Goal: Download file/media

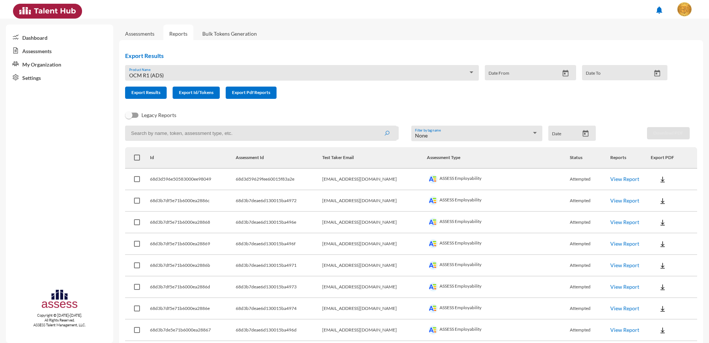
click at [192, 68] on div "OCM R1 (ADS) Product Name" at bounding box center [302, 73] width 354 height 16
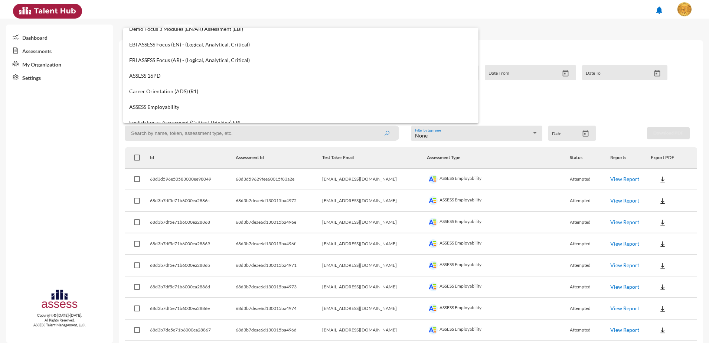
scroll to position [279, 0]
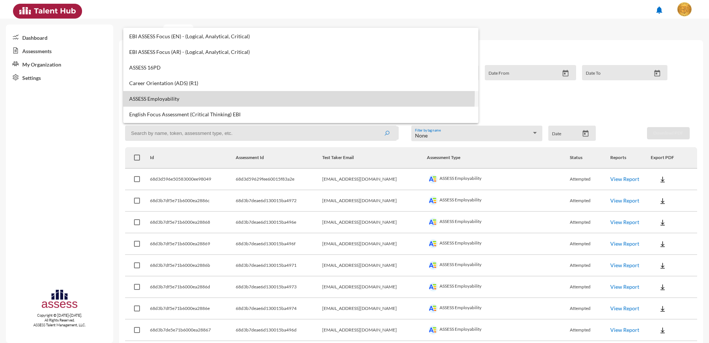
click at [185, 94] on mat-option "ASSESS Employability" at bounding box center [300, 99] width 355 height 16
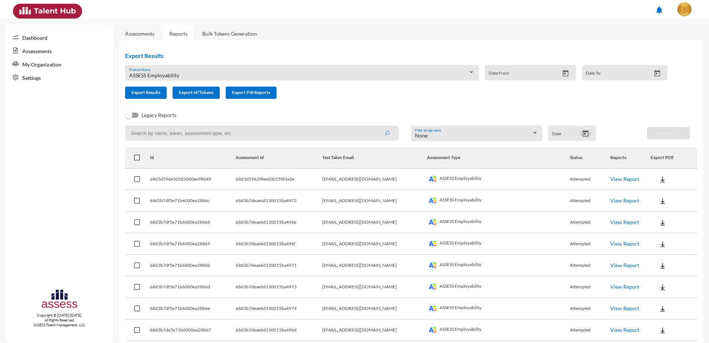
click at [585, 133] on icon "Open calendar" at bounding box center [586, 134] width 8 height 8
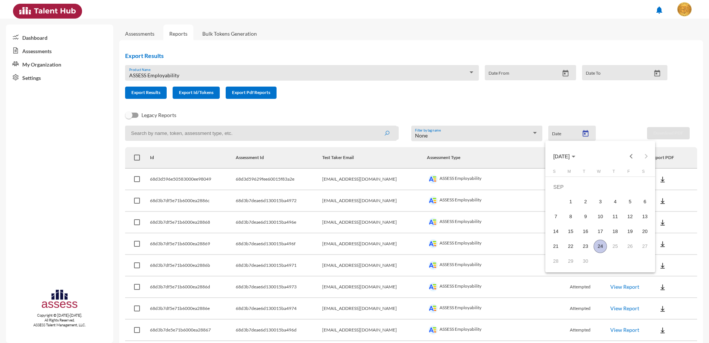
click at [596, 247] on div "24" at bounding box center [600, 246] width 13 height 13
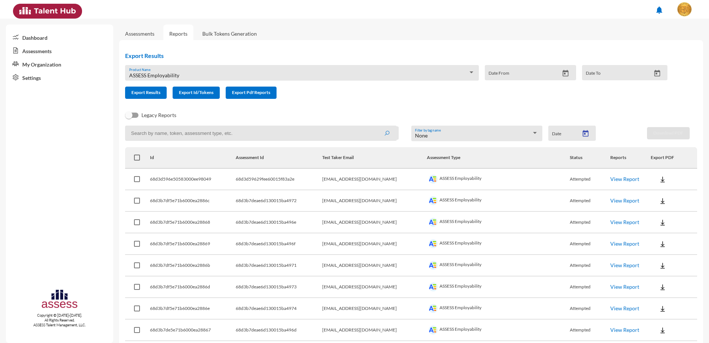
type input "[DATE]"
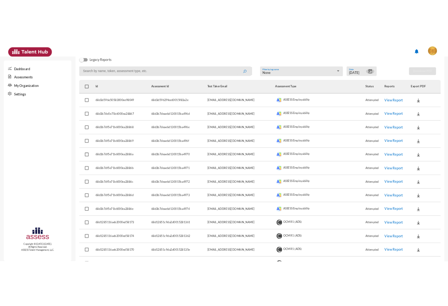
scroll to position [93, 0]
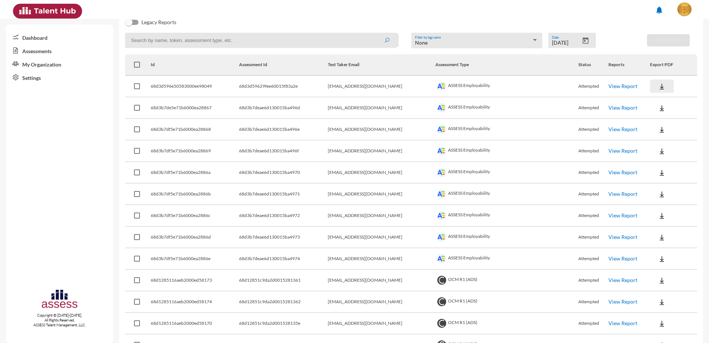
click at [650, 86] on button at bounding box center [662, 85] width 24 height 13
click at [648, 98] on button "Employability / EN" at bounding box center [676, 100] width 68 height 14
click at [650, 107] on button at bounding box center [662, 107] width 24 height 13
drag, startPoint x: 648, startPoint y: 119, endPoint x: 648, endPoint y: 126, distance: 6.7
click at [648, 120] on button "Employability / EN" at bounding box center [676, 121] width 68 height 14
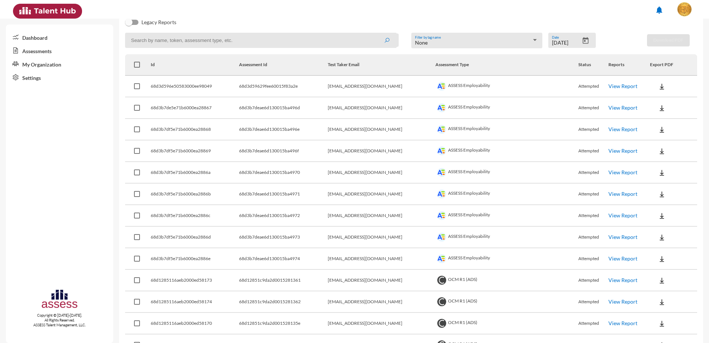
click at [650, 132] on button at bounding box center [662, 129] width 24 height 13
click at [649, 139] on button "Employability / EN" at bounding box center [676, 143] width 68 height 14
click at [659, 149] on img at bounding box center [662, 150] width 7 height 7
click at [651, 160] on button "Employability / EN" at bounding box center [676, 164] width 68 height 14
click at [652, 168] on button at bounding box center [662, 172] width 24 height 13
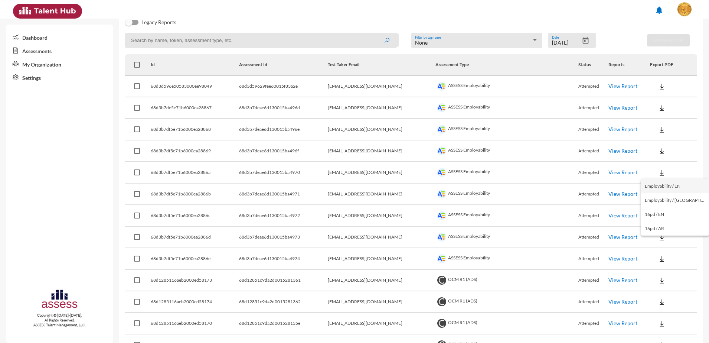
drag, startPoint x: 652, startPoint y: 181, endPoint x: 655, endPoint y: 193, distance: 11.9
click at [652, 182] on button "Employability / EN" at bounding box center [676, 186] width 68 height 14
click at [659, 195] on img at bounding box center [662, 194] width 7 height 7
click at [656, 208] on button "Employability / EN" at bounding box center [676, 208] width 68 height 14
click at [659, 216] on img at bounding box center [662, 215] width 7 height 7
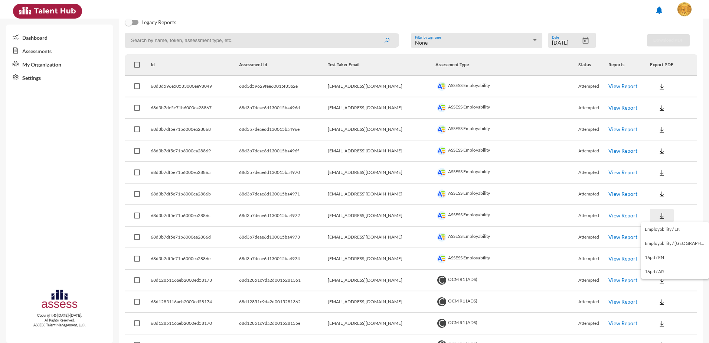
click at [657, 224] on button "Employability / EN" at bounding box center [676, 229] width 68 height 14
click at [660, 239] on button at bounding box center [662, 236] width 24 height 13
click at [660, 245] on button "Employability / EN" at bounding box center [676, 251] width 68 height 14
click at [659, 257] on button at bounding box center [662, 258] width 24 height 13
click at [662, 272] on button "Employability / EN" at bounding box center [676, 272] width 68 height 14
